Goal: Information Seeking & Learning: Compare options

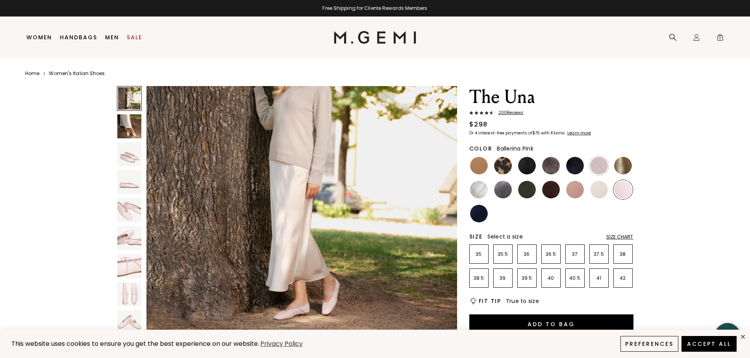
scroll to position [79, 0]
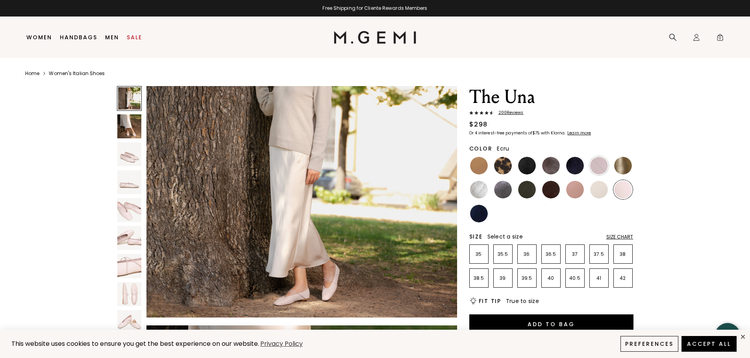
click at [600, 191] on img at bounding box center [599, 190] width 18 height 18
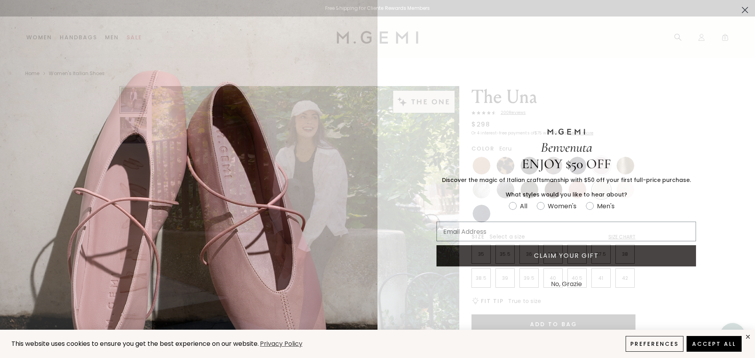
click at [743, 8] on icon "Close dialog" at bounding box center [746, 10] width 6 height 6
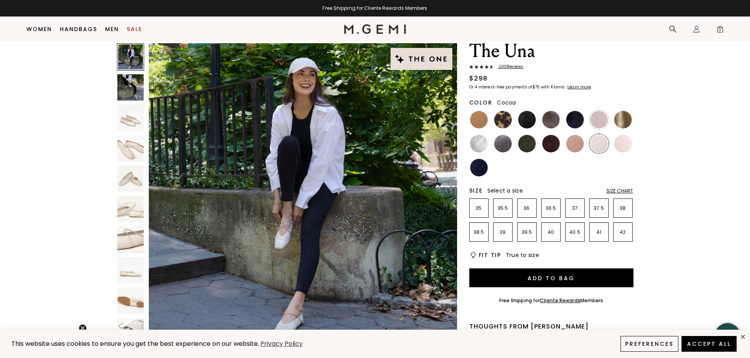
scroll to position [23, 0]
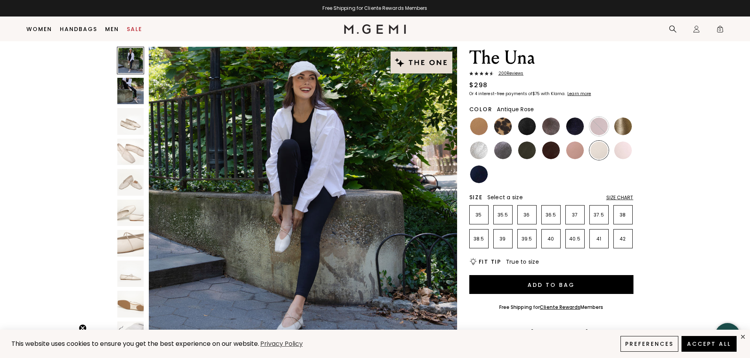
click at [577, 148] on img at bounding box center [575, 151] width 18 height 18
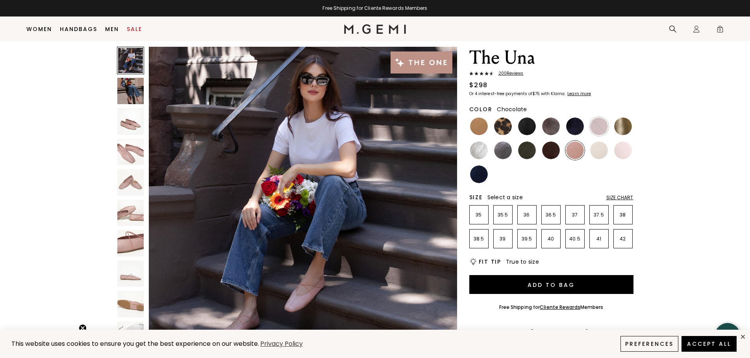
click at [554, 154] on img at bounding box center [551, 151] width 18 height 18
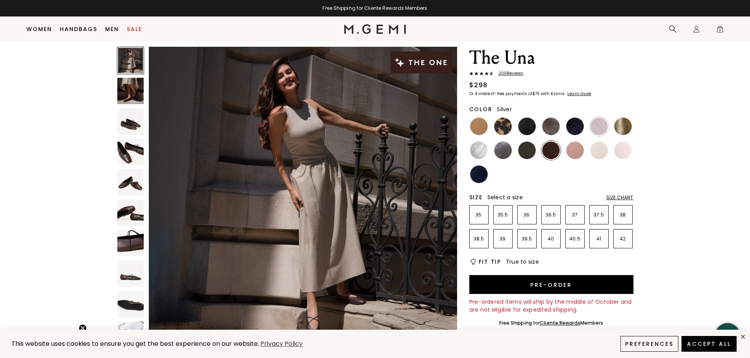
click at [481, 149] on img at bounding box center [479, 151] width 18 height 18
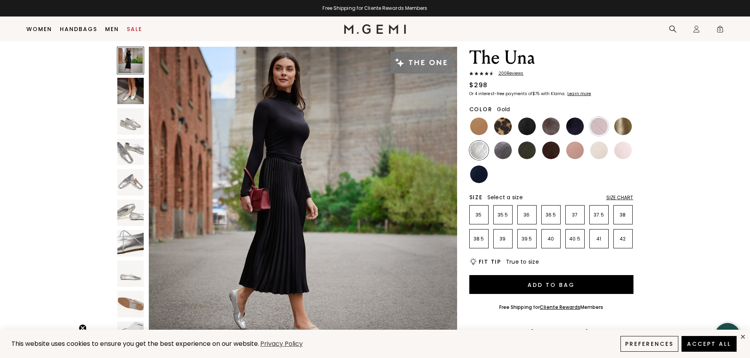
click at [626, 126] on img at bounding box center [623, 127] width 18 height 18
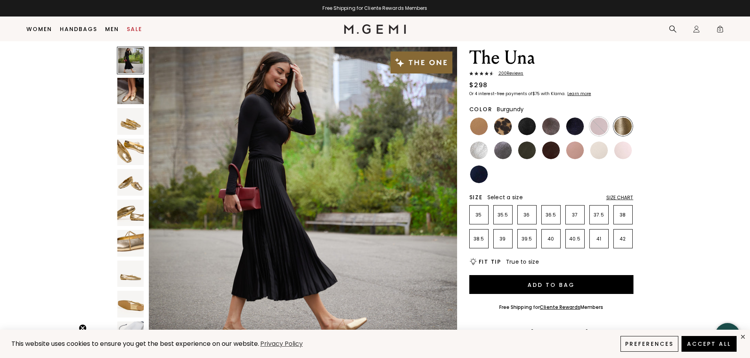
click at [603, 129] on img at bounding box center [599, 127] width 18 height 18
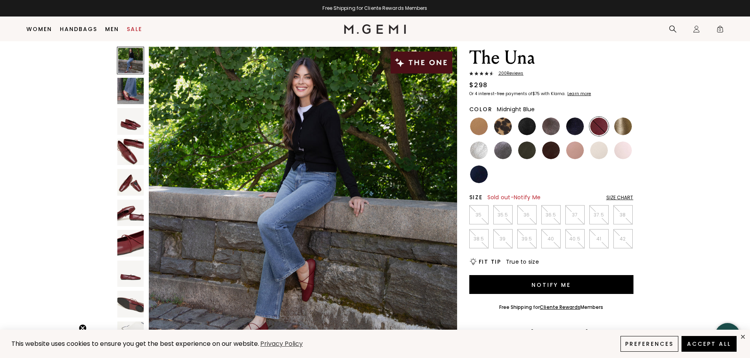
click at [572, 126] on img at bounding box center [575, 127] width 18 height 18
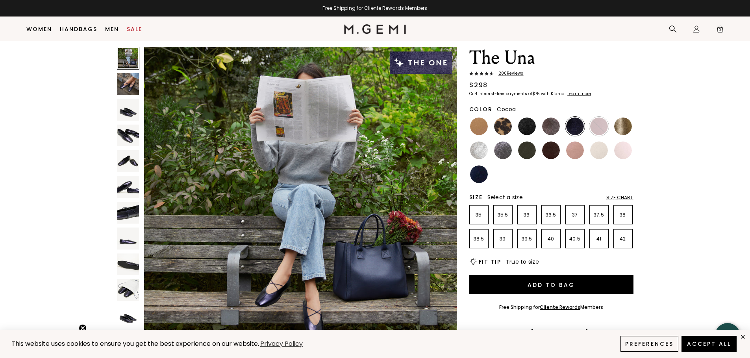
click at [548, 127] on img at bounding box center [551, 127] width 18 height 18
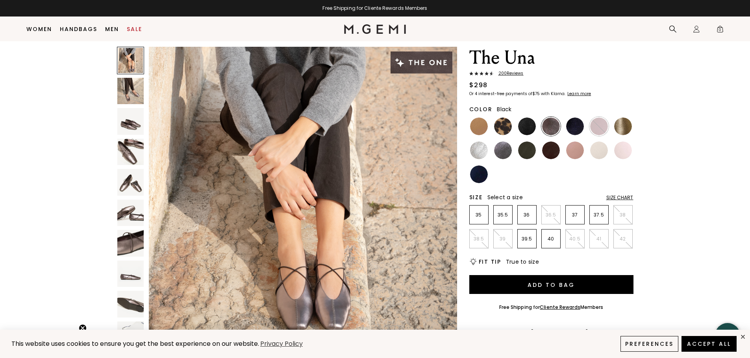
click at [532, 124] on img at bounding box center [527, 127] width 18 height 18
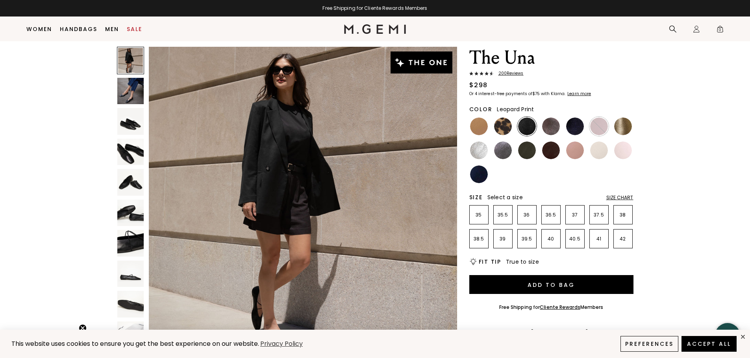
click at [507, 129] on img at bounding box center [503, 127] width 18 height 18
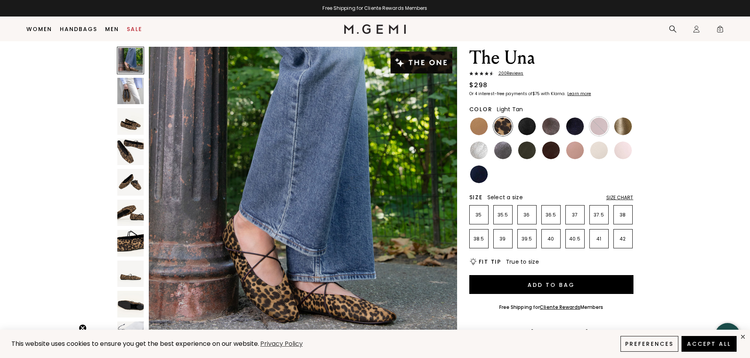
click at [478, 124] on img at bounding box center [479, 127] width 18 height 18
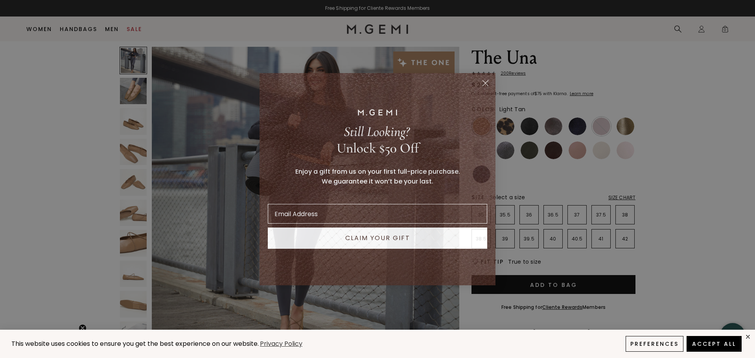
click at [486, 81] on circle "Close dialog" at bounding box center [485, 82] width 13 height 13
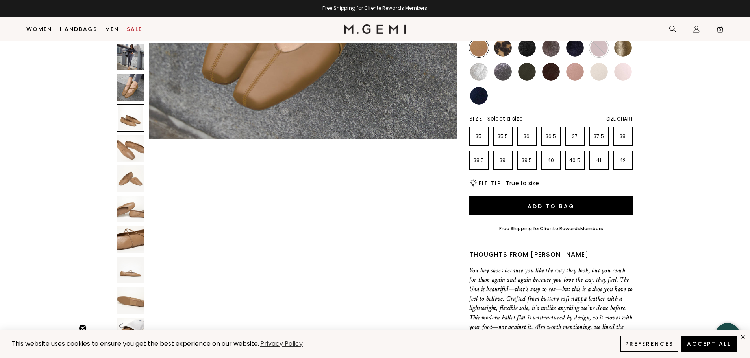
scroll to position [511, 0]
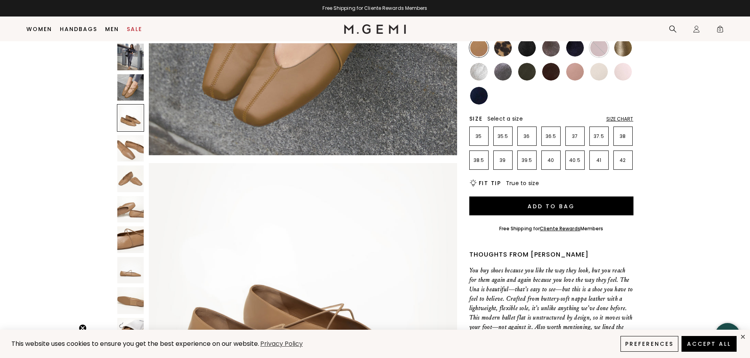
click at [600, 74] on img at bounding box center [599, 72] width 18 height 18
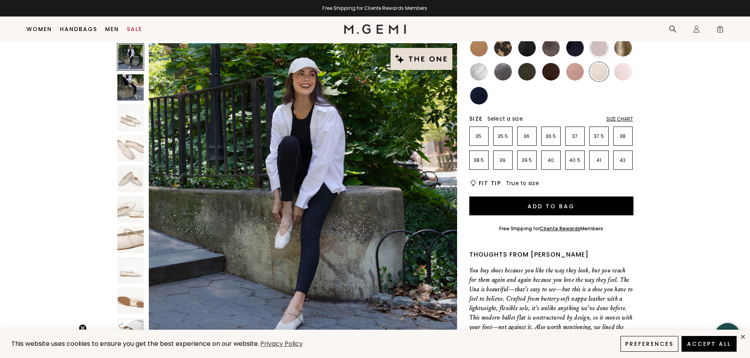
click at [621, 74] on img at bounding box center [623, 72] width 18 height 18
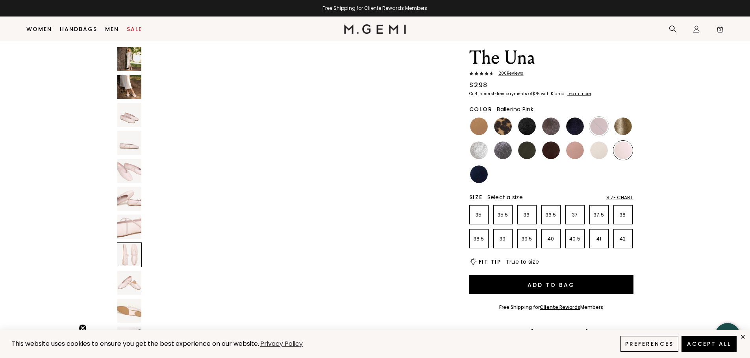
scroll to position [2164, 0]
